Goal: Task Accomplishment & Management: Use online tool/utility

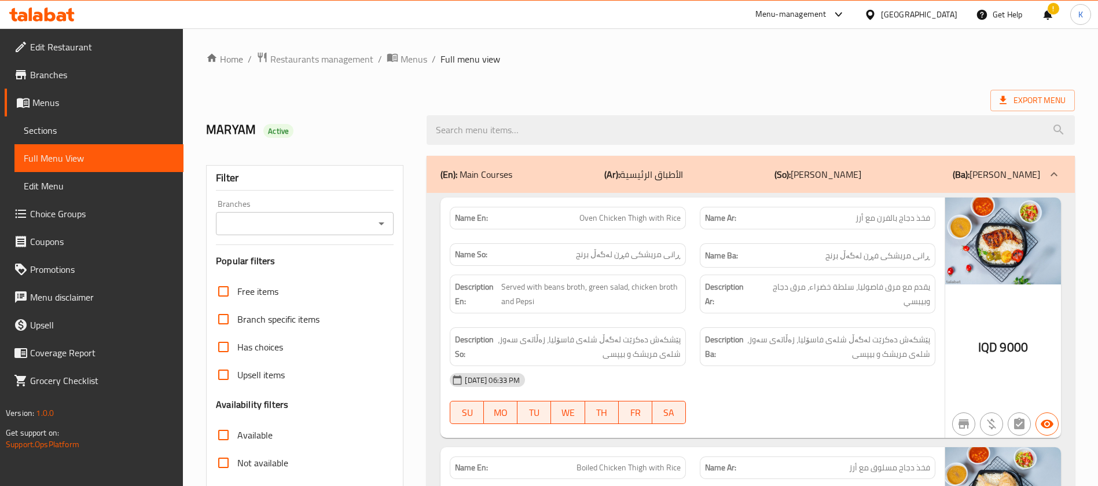
click at [60, 18] on icon at bounding box center [62, 17] width 10 height 10
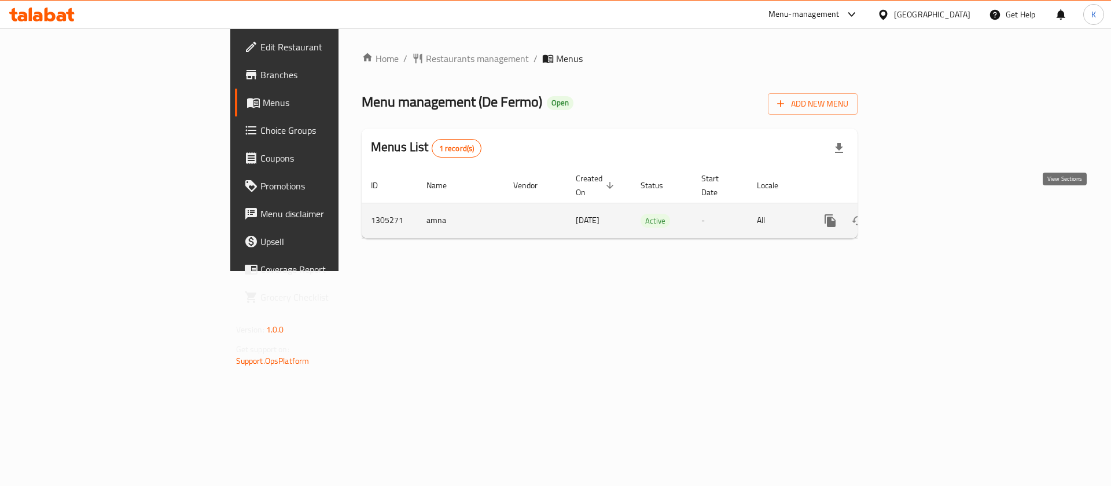
click at [928, 208] on link "enhanced table" at bounding box center [914, 221] width 28 height 28
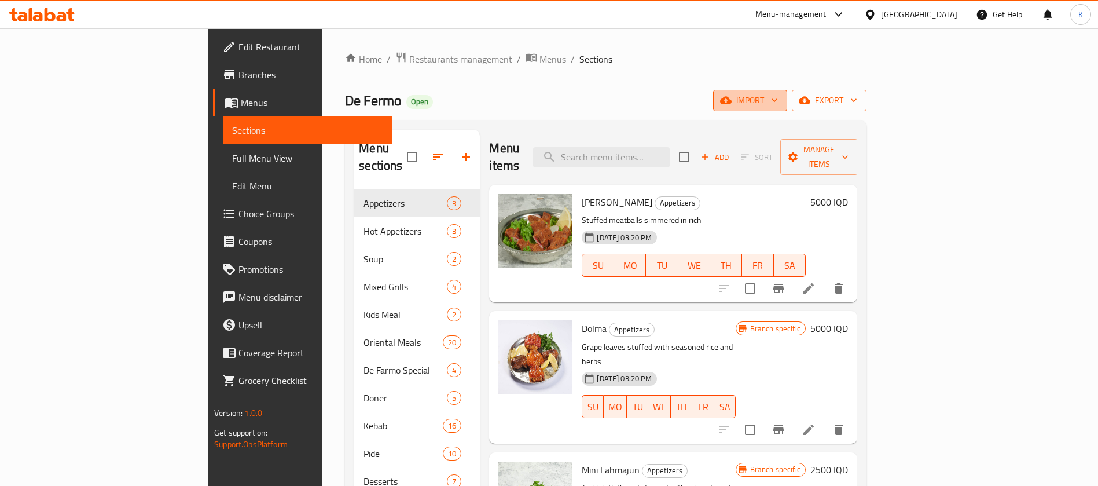
click at [787, 108] on button "import" at bounding box center [750, 100] width 74 height 21
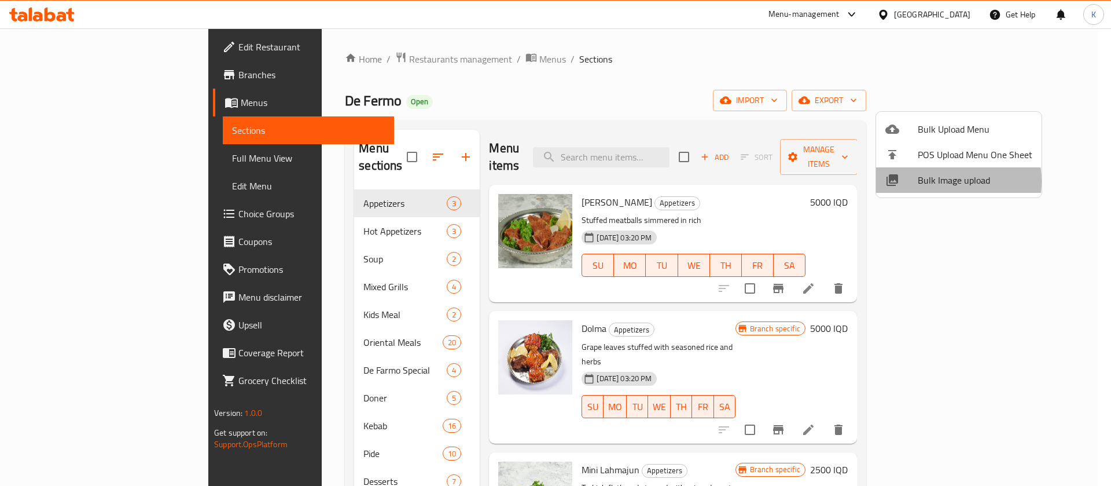
click at [934, 181] on span "Bulk Image upload" at bounding box center [975, 180] width 115 height 14
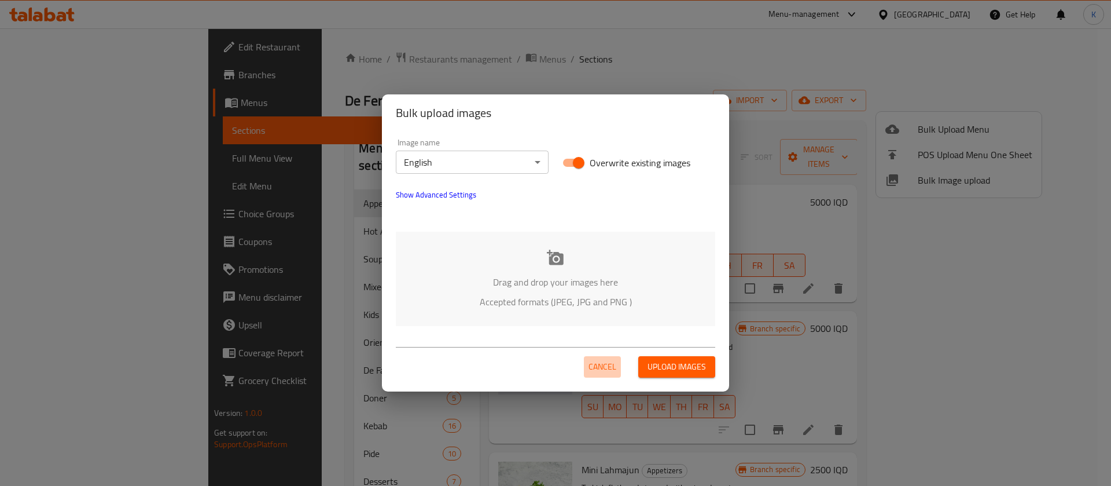
click at [610, 370] on span "Cancel" at bounding box center [603, 366] width 28 height 14
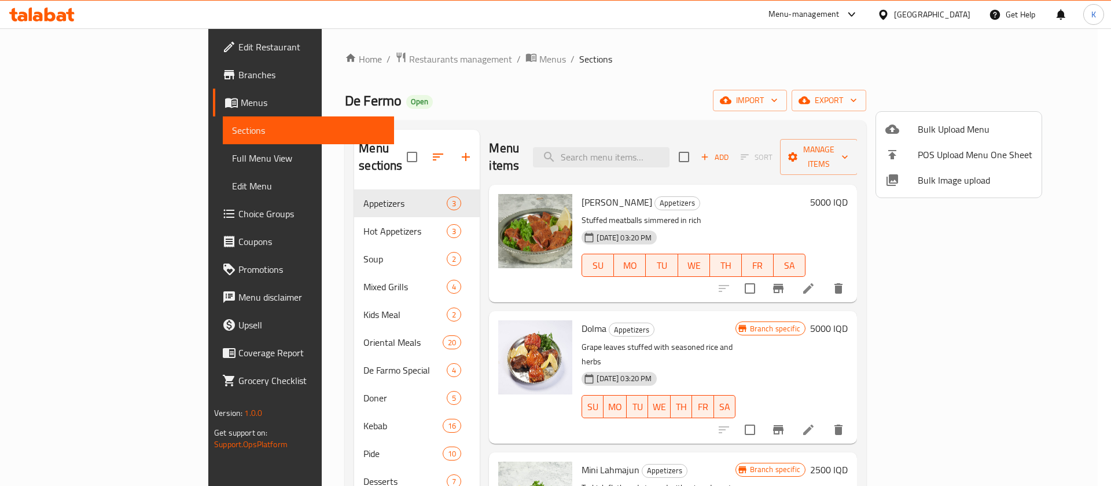
click at [638, 154] on div at bounding box center [555, 243] width 1111 height 486
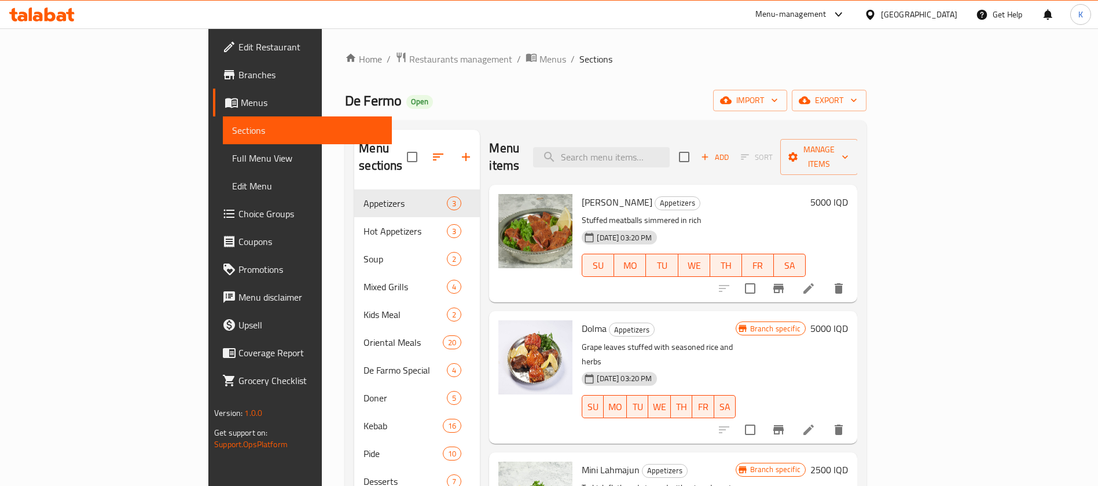
click at [638, 154] on input "search" at bounding box center [601, 157] width 137 height 20
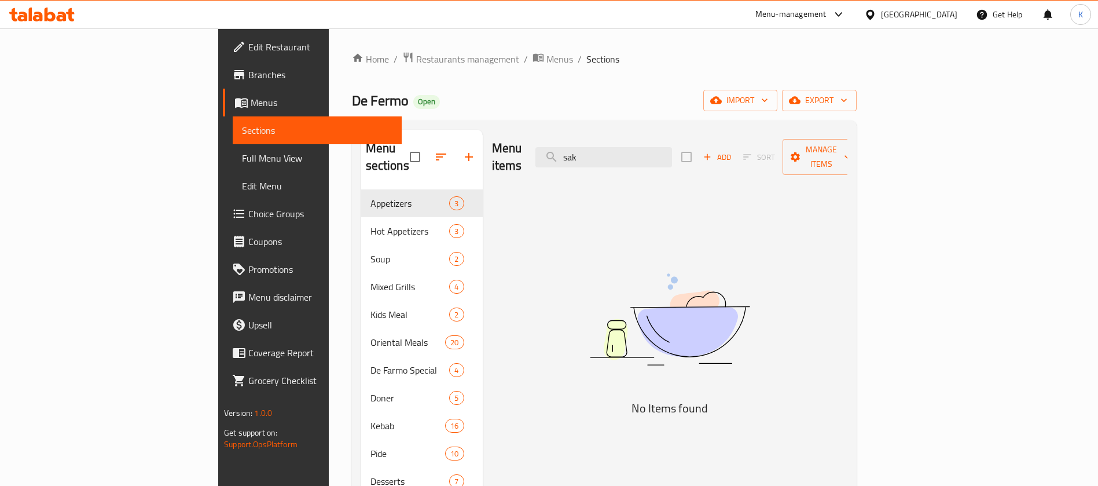
drag, startPoint x: 664, startPoint y: 147, endPoint x: 583, endPoint y: 126, distance: 83.8
click at [583, 126] on div "Menu sections Appetizers 3 Hot Appetizers 3 Soup 2 Mixed Grills 4 Kids Meal 2 O…" at bounding box center [604, 372] width 505 height 504
type input "o"
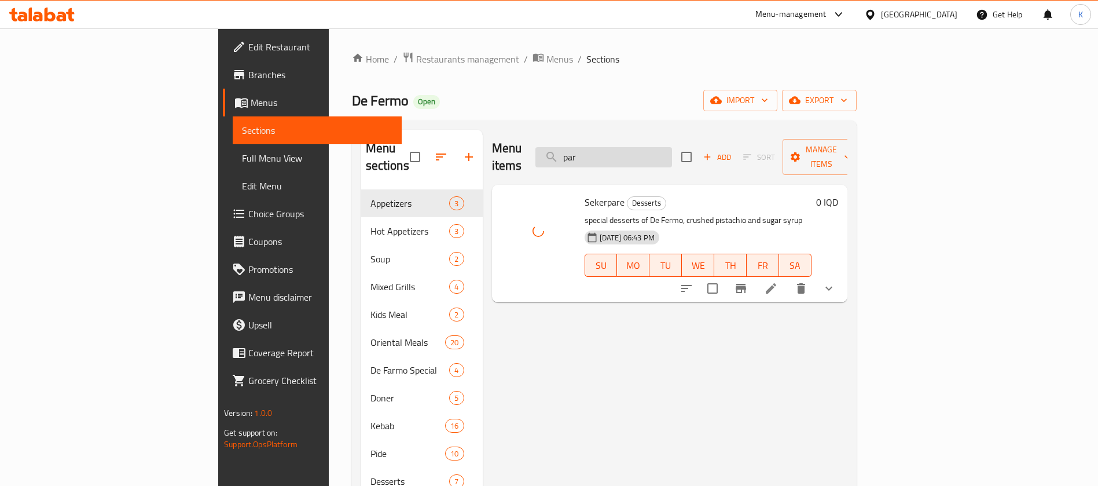
drag, startPoint x: 686, startPoint y: 152, endPoint x: 623, endPoint y: 149, distance: 62.6
click at [623, 149] on input "par" at bounding box center [603, 157] width 137 height 20
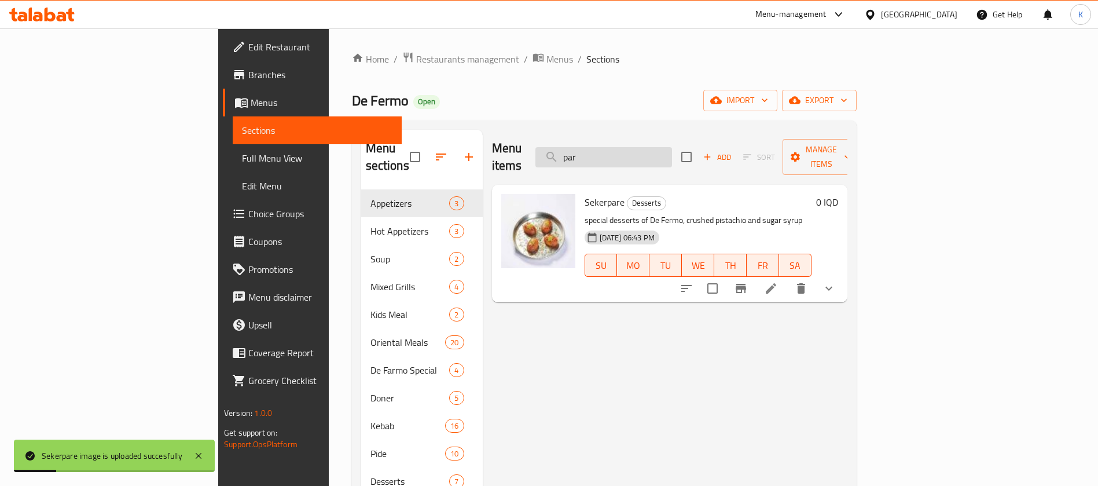
click at [672, 152] on input "par" at bounding box center [603, 157] width 137 height 20
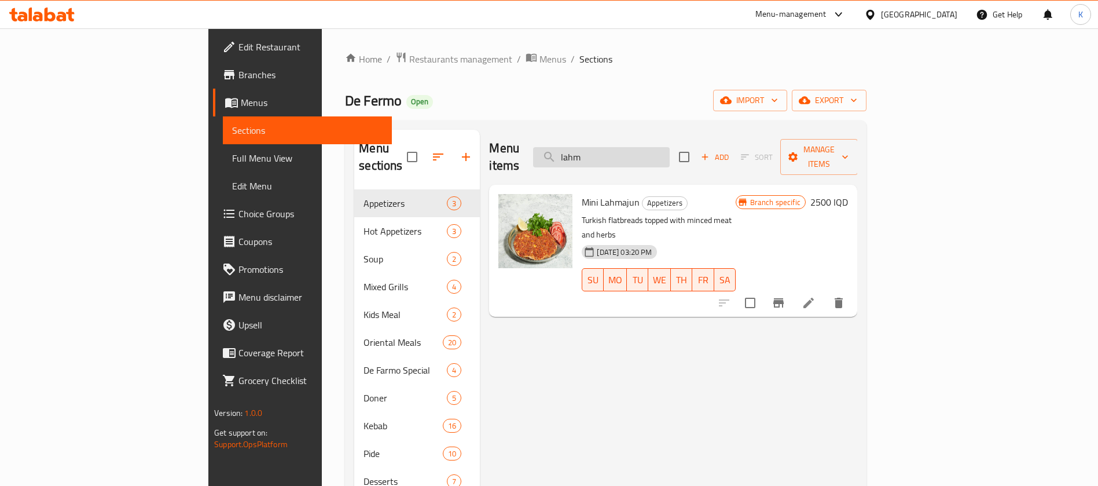
click at [670, 148] on input "lahm" at bounding box center [601, 157] width 137 height 20
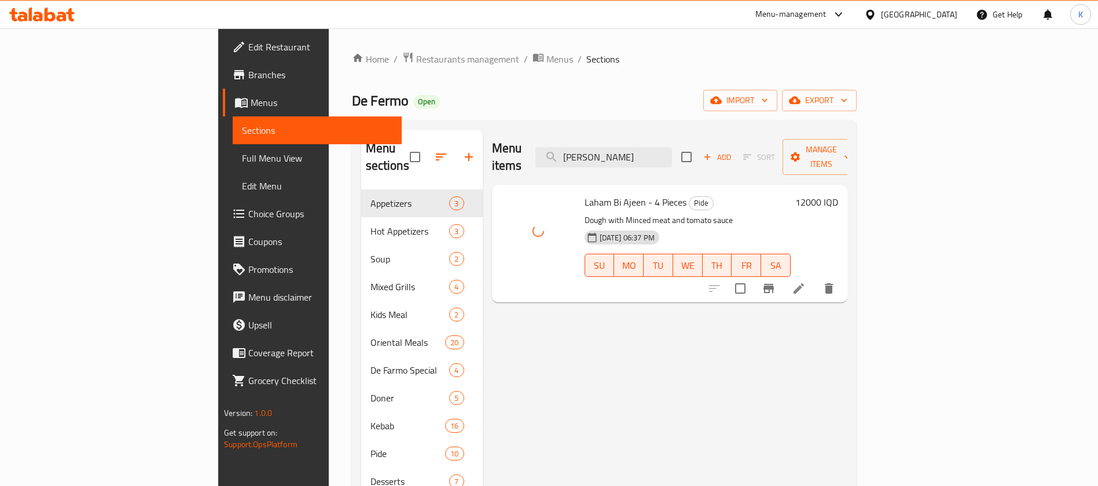
click at [483, 355] on div "Menu items [PERSON_NAME] Add Sort Manage items Laham Bi Ajeen - 4 Pieces Pide D…" at bounding box center [665, 373] width 365 height 486
drag, startPoint x: 672, startPoint y: 143, endPoint x: 557, endPoint y: 139, distance: 114.7
click at [557, 139] on div "Menu items [PERSON_NAME] Add Sort Manage items" at bounding box center [669, 157] width 355 height 55
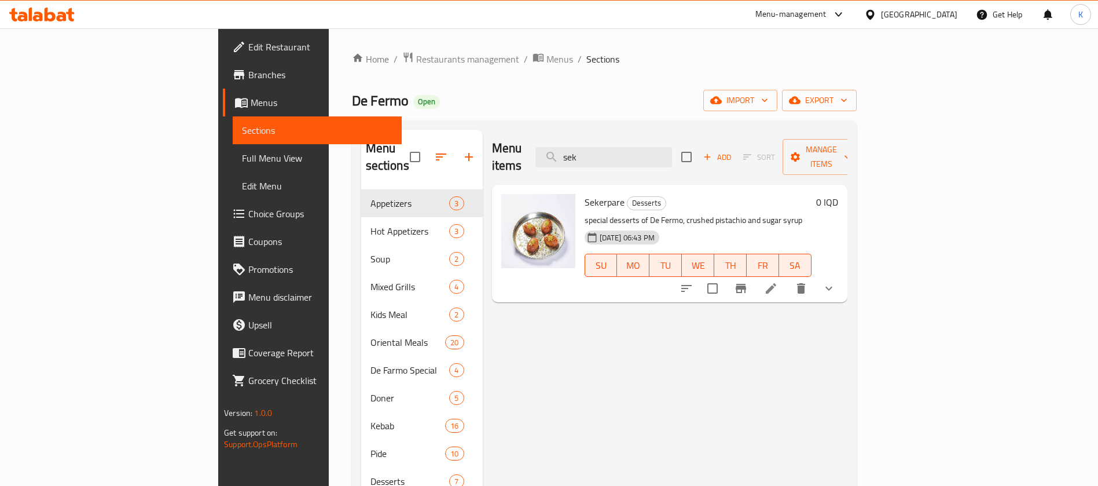
type input "sek"
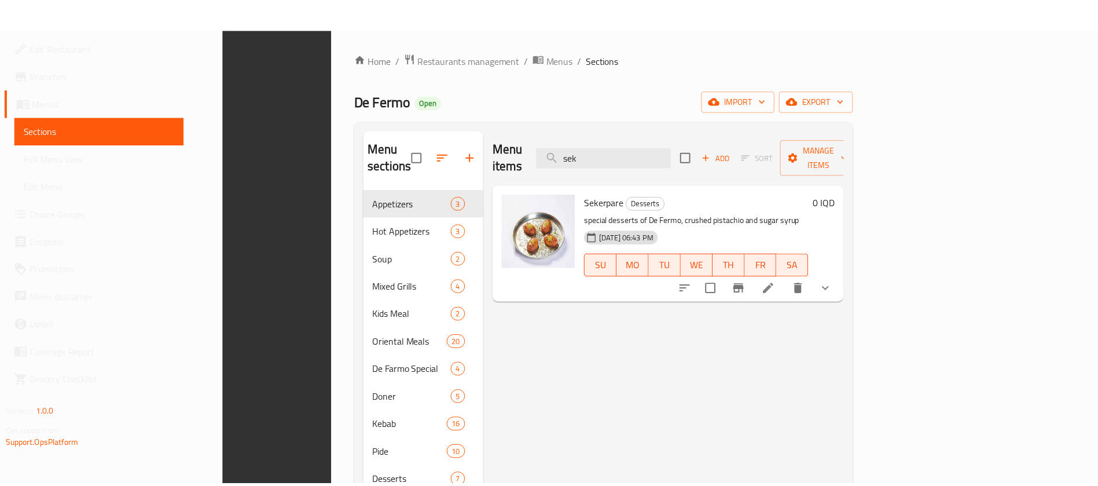
scroll to position [162, 0]
